Goal: Task Accomplishment & Management: Use online tool/utility

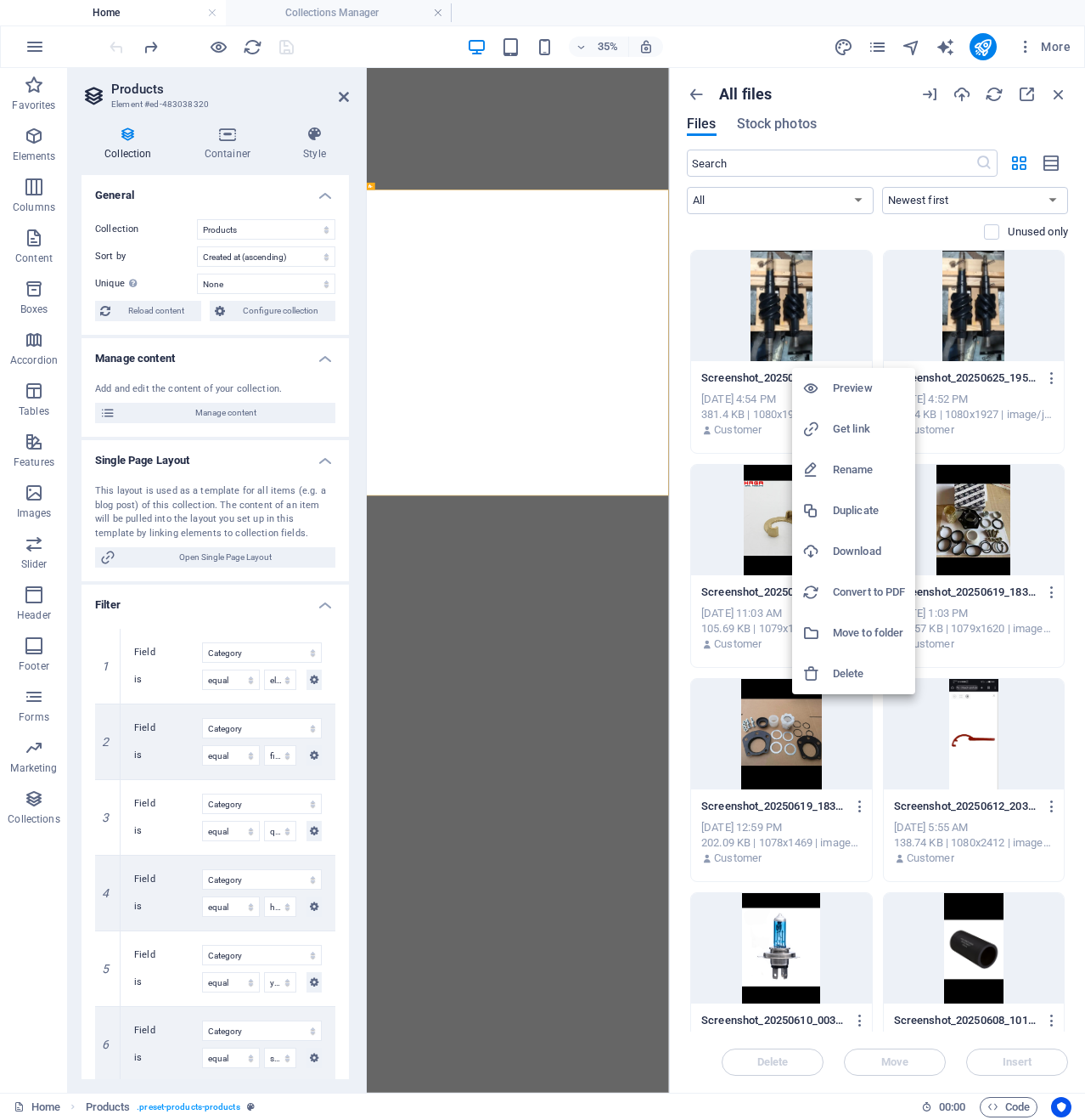
select select "[DOMAIN_NAME]_ASC"
select select "[DOMAIN_NAME]"
select select "columns.category"
select select "filter"
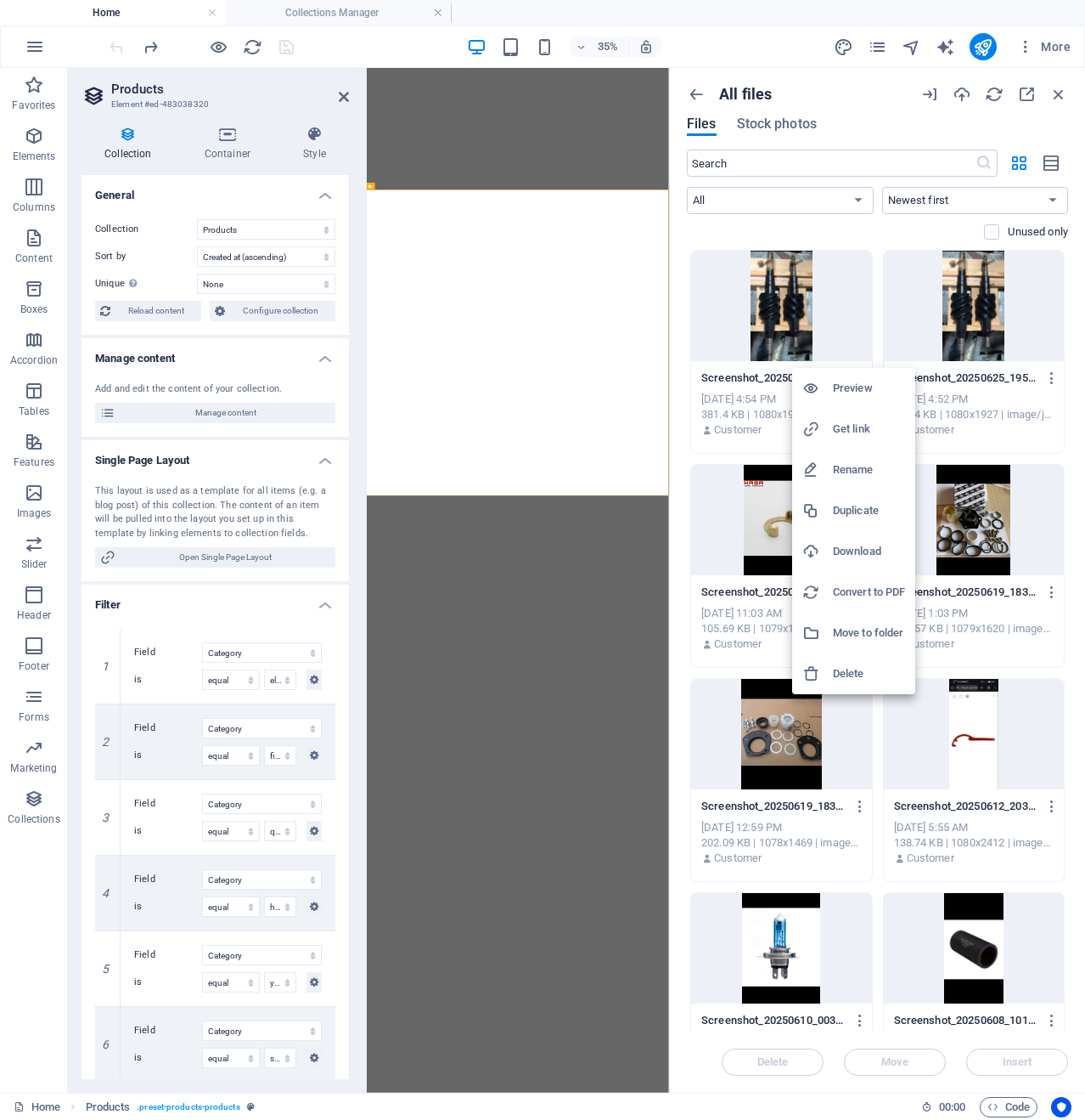
select select "columns.category"
select select "qosqu"
select select "columns.category"
select select "havaxetti"
select select "columns.category"
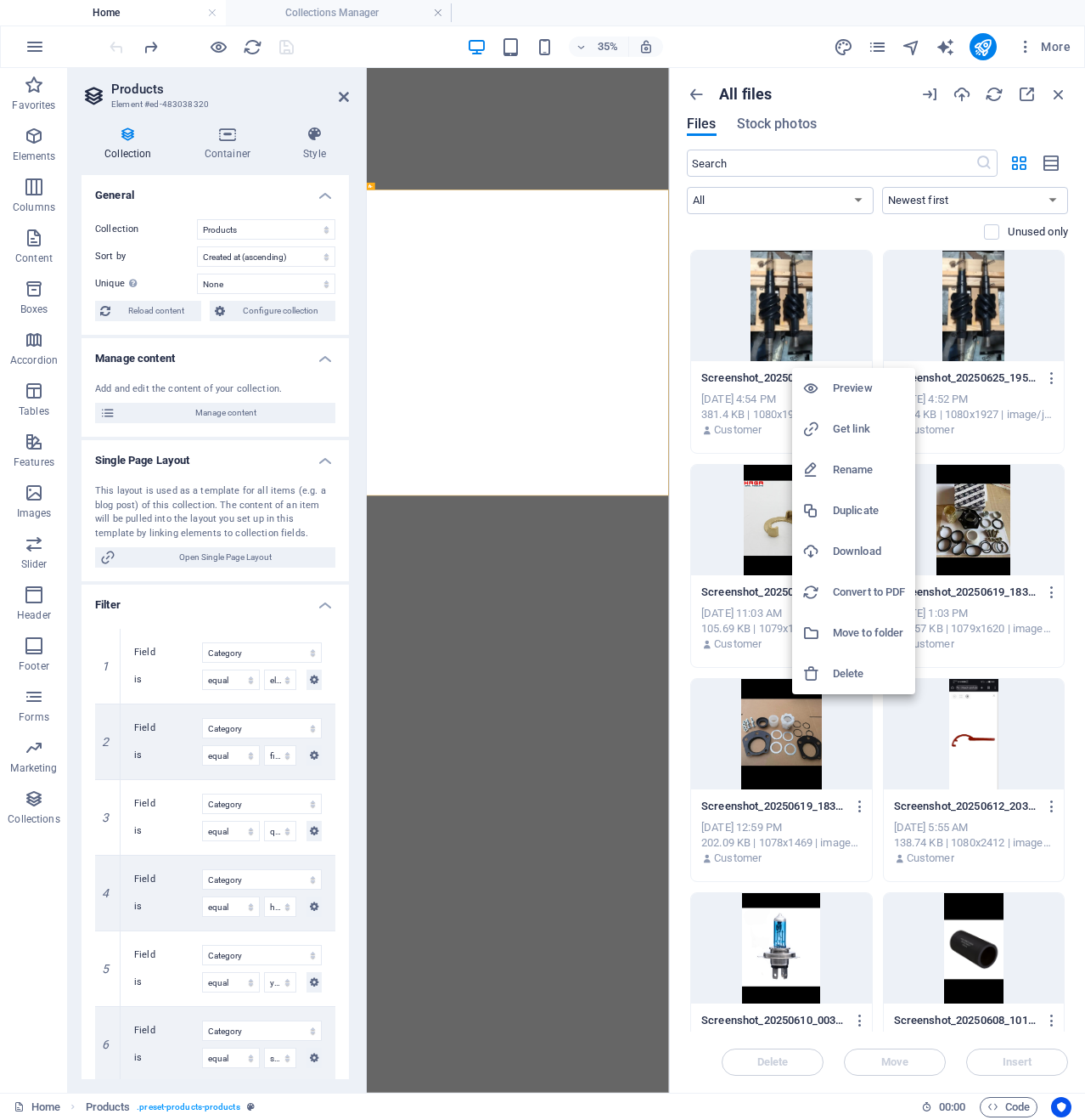
select select "yag"
select select "columns.category"
select select "suxetti"
select select "columns.category"
select select "teker"
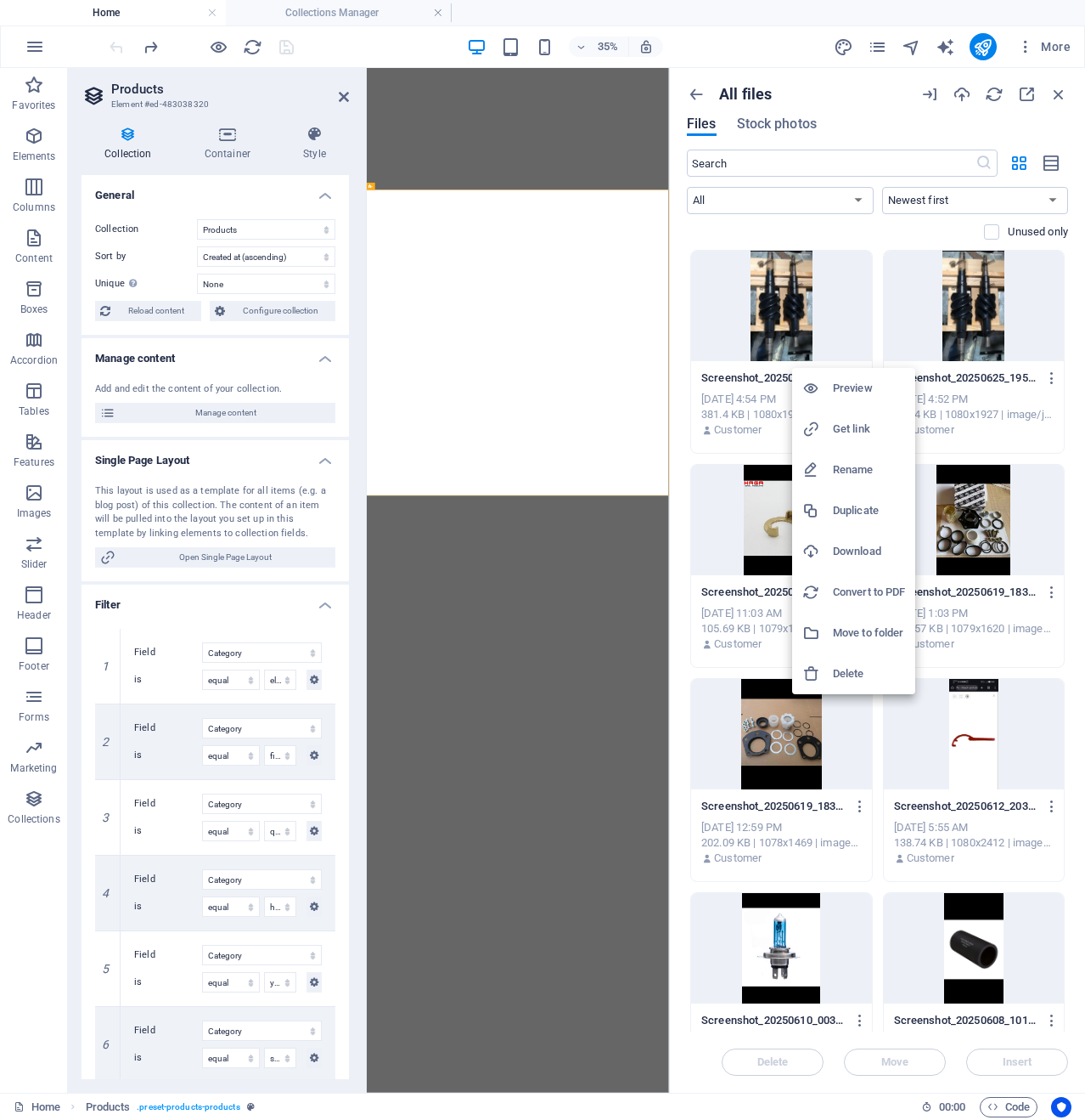
select select "columns.category"
select select "plastik"
select select "columns.category"
select select "[DEMOGRAPHIC_DATA]"
select select "columns.category"
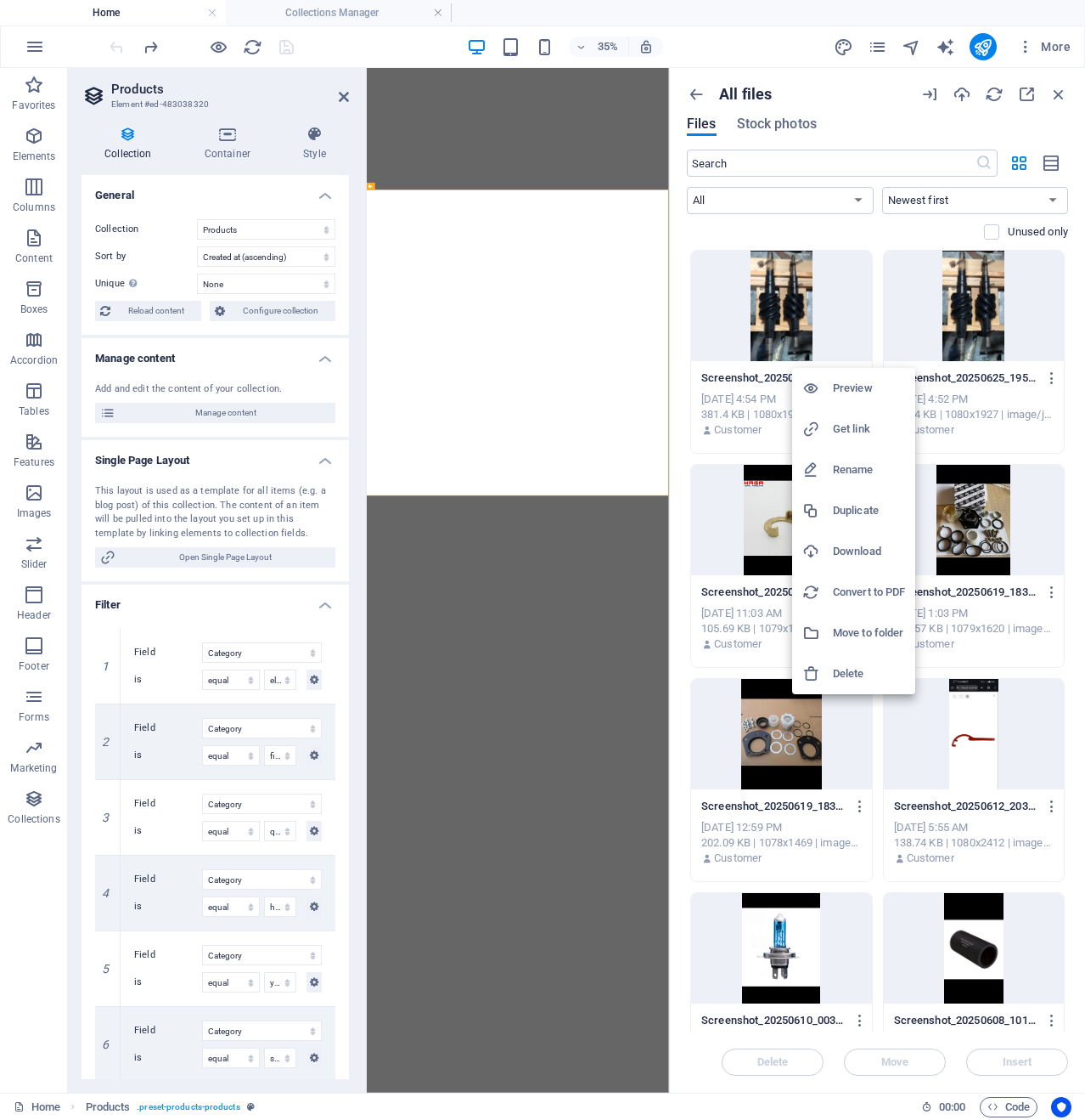
select select "sementavoz"
select select "columns.category"
select select "notEqual"
select select "all"
